Goal: Transaction & Acquisition: Purchase product/service

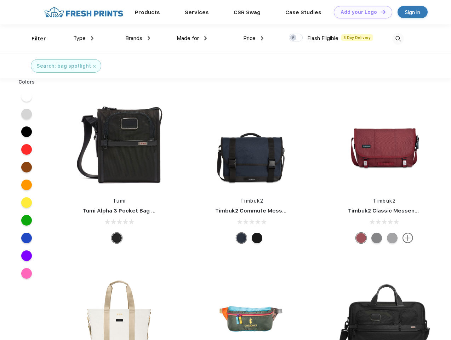
scroll to position [0, 0]
click at [361, 12] on link "Add your Logo Design Tool" at bounding box center [363, 12] width 58 height 12
click at [0, 0] on div "Design Tool" at bounding box center [0, 0] width 0 height 0
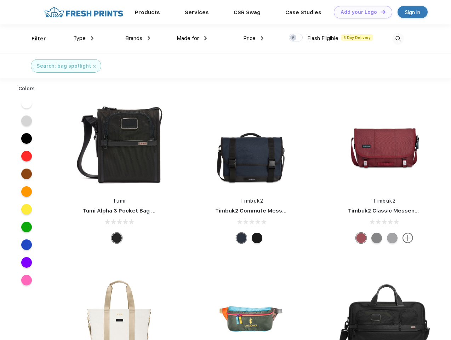
click at [380, 12] on link "Add your Logo Design Tool" at bounding box center [363, 12] width 58 height 12
click at [34, 39] on div "Filter" at bounding box center [39, 39] width 15 height 8
click at [84, 38] on span "Type" at bounding box center [79, 38] width 12 height 6
click at [138, 38] on span "Brands" at bounding box center [133, 38] width 17 height 6
click at [192, 38] on span "Made for" at bounding box center [188, 38] width 22 height 6
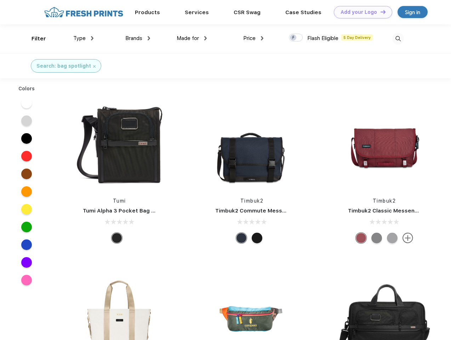
click at [254, 38] on span "Price" at bounding box center [249, 38] width 12 height 6
click at [296, 38] on div at bounding box center [296, 38] width 14 height 8
click at [294, 38] on input "checkbox" at bounding box center [291, 35] width 5 height 5
click at [398, 39] on img at bounding box center [399, 39] width 12 height 12
